Goal: Information Seeking & Learning: Learn about a topic

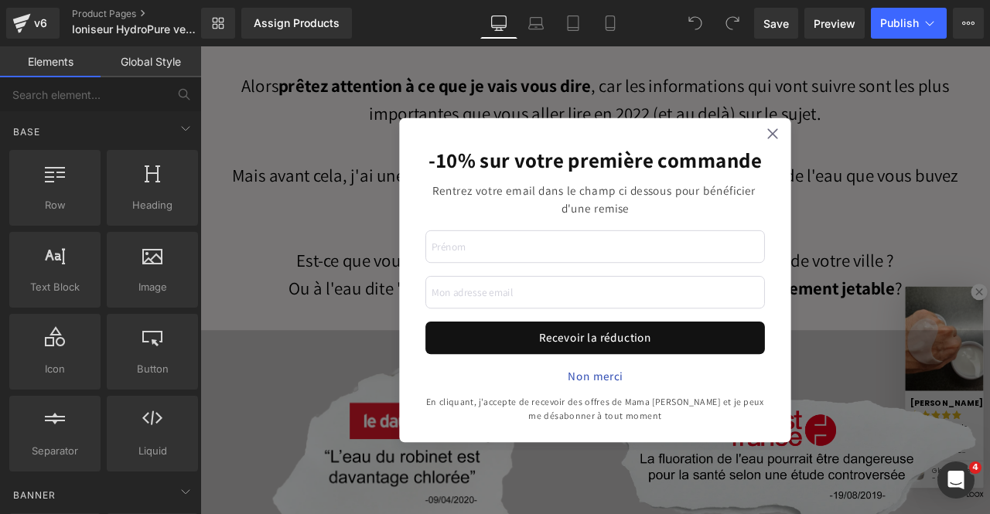
click at [877, 140] on div "-10% sur votre première commande Rentrez votre email dans le champ ci dessous p…" at bounding box center [668, 323] width 464 height 384
click at [872, 146] on icon at bounding box center [878, 150] width 12 height 12
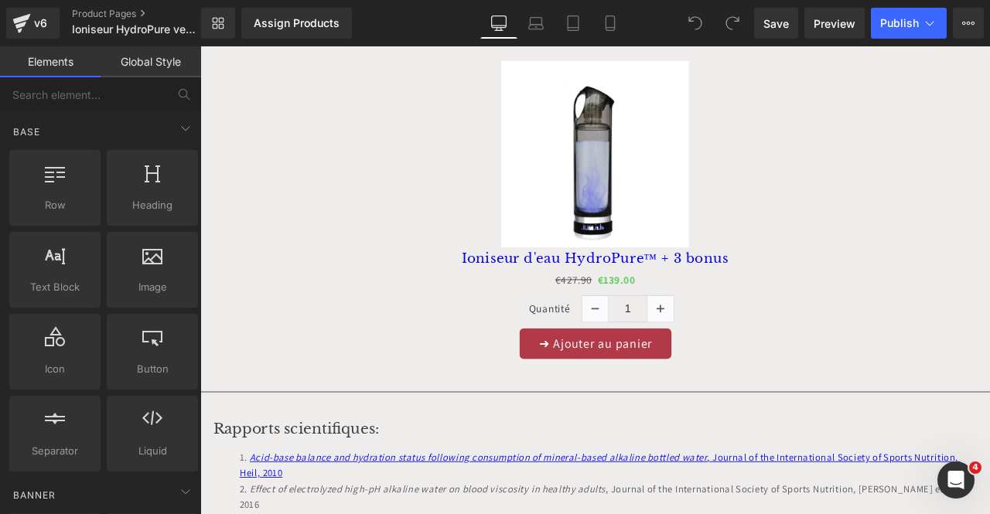
scroll to position [14074, 0]
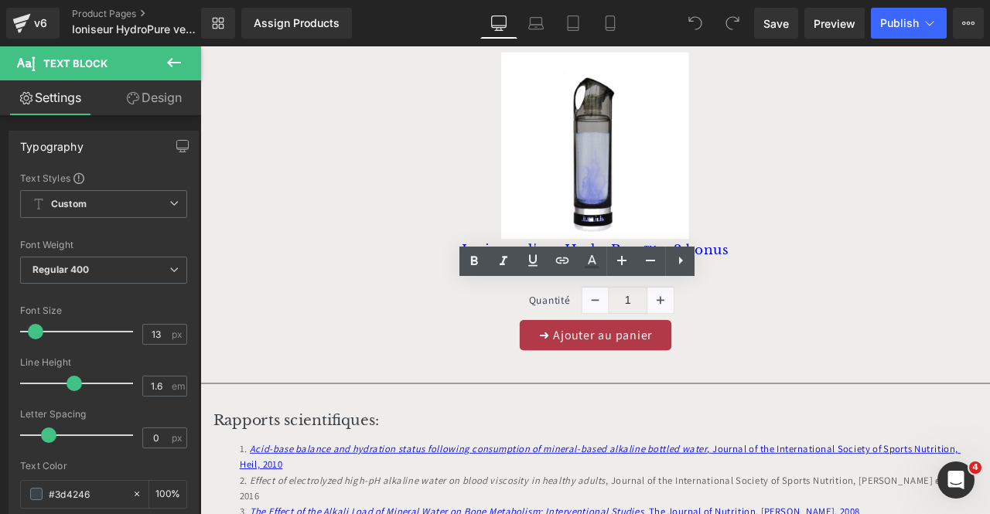
drag, startPoint x: 455, startPoint y: 336, endPoint x: 982, endPoint y: 359, distance: 527.8
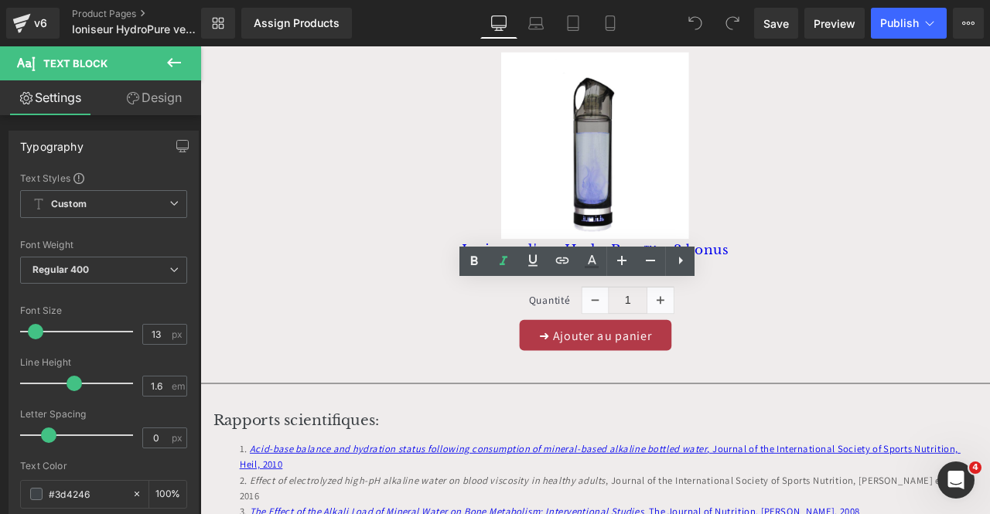
drag, startPoint x: 458, startPoint y: 340, endPoint x: 996, endPoint y: 356, distance: 538.4
copy div "HydroPure ™ ne doit pas se substituer à un traitement médical. Demandez conseil…"
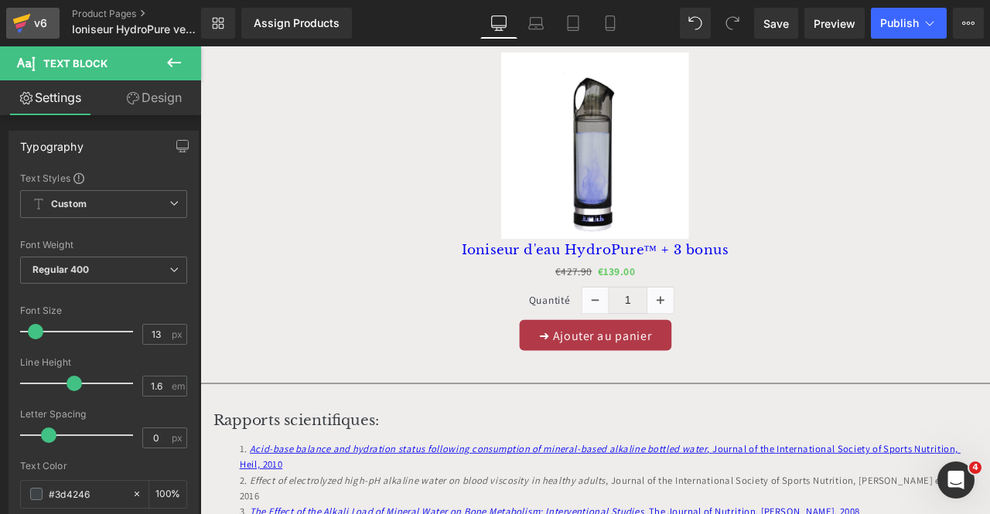
click at [38, 26] on div "v6" at bounding box center [40, 23] width 19 height 20
